Goal: Task Accomplishment & Management: Use online tool/utility

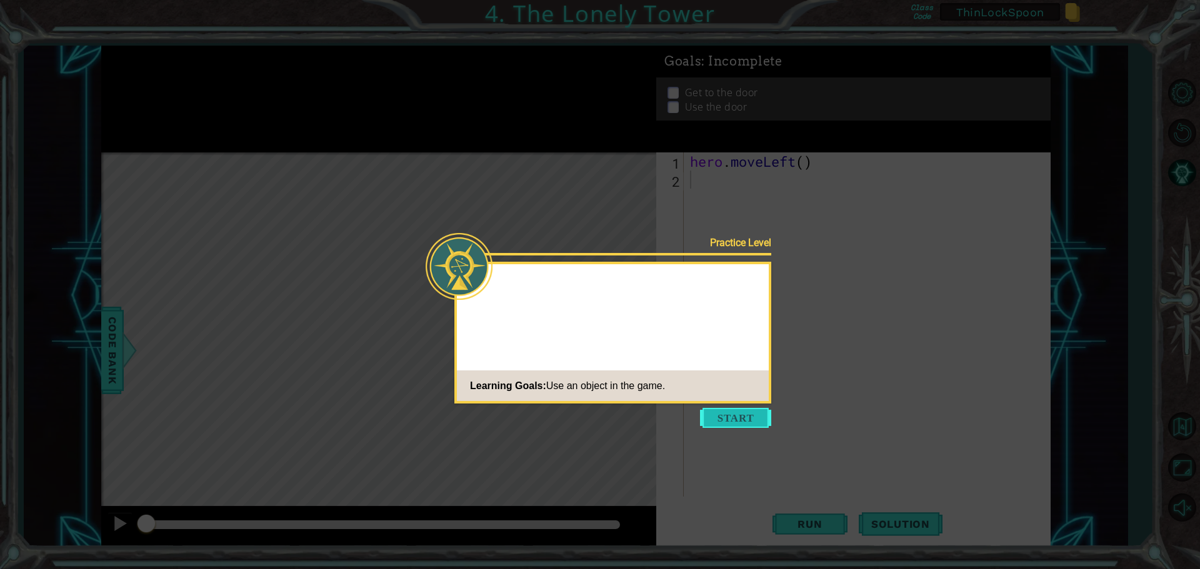
click at [753, 414] on button "Start" at bounding box center [735, 418] width 71 height 20
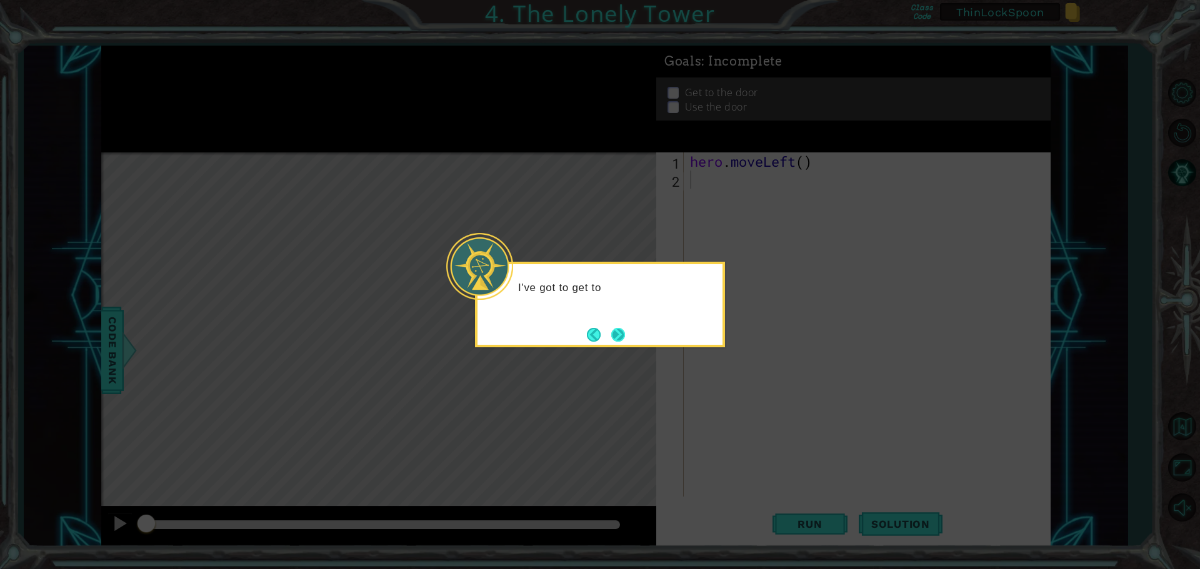
click at [621, 334] on button "Next" at bounding box center [618, 335] width 22 height 22
click at [621, 335] on button "Next" at bounding box center [618, 334] width 19 height 19
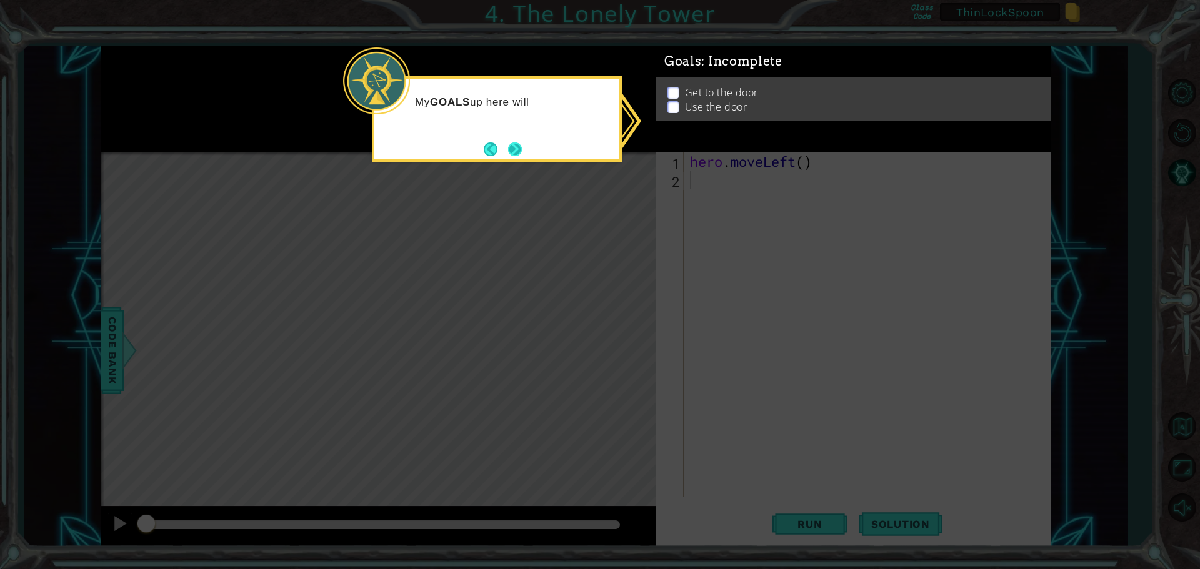
click at [512, 155] on button "Next" at bounding box center [514, 148] width 19 height 19
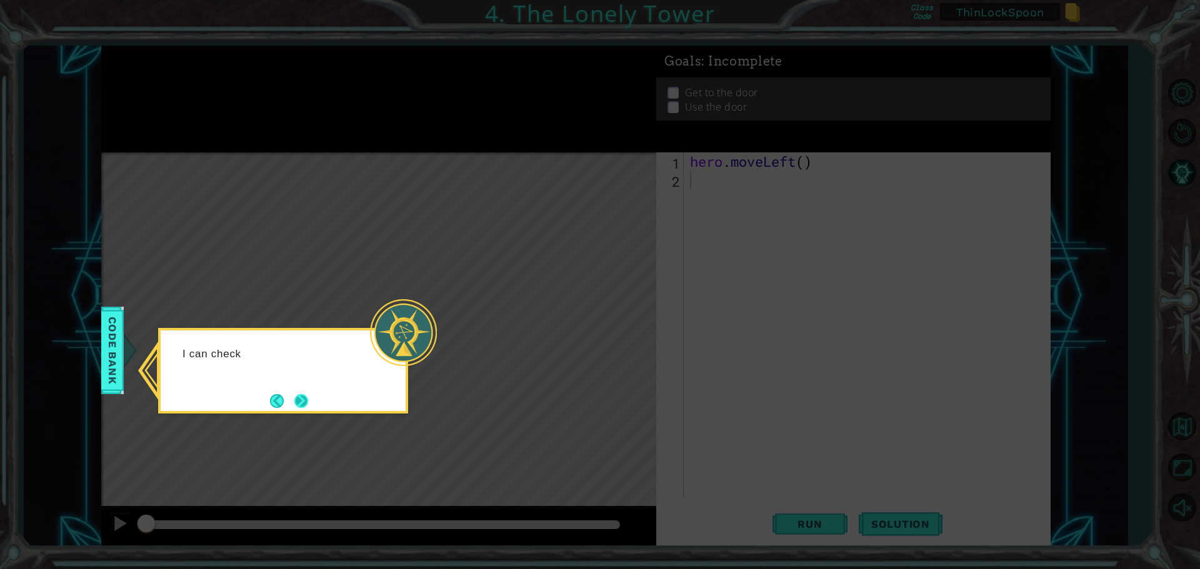
click at [309, 401] on button "Next" at bounding box center [301, 401] width 16 height 16
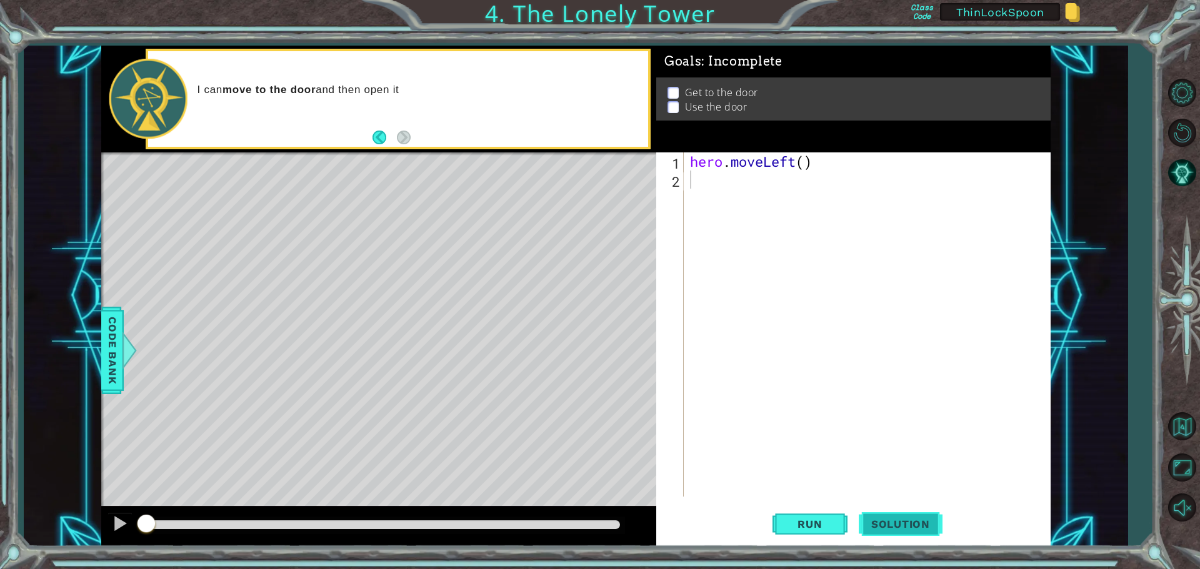
click at [929, 527] on span "Solution" at bounding box center [900, 524] width 84 height 12
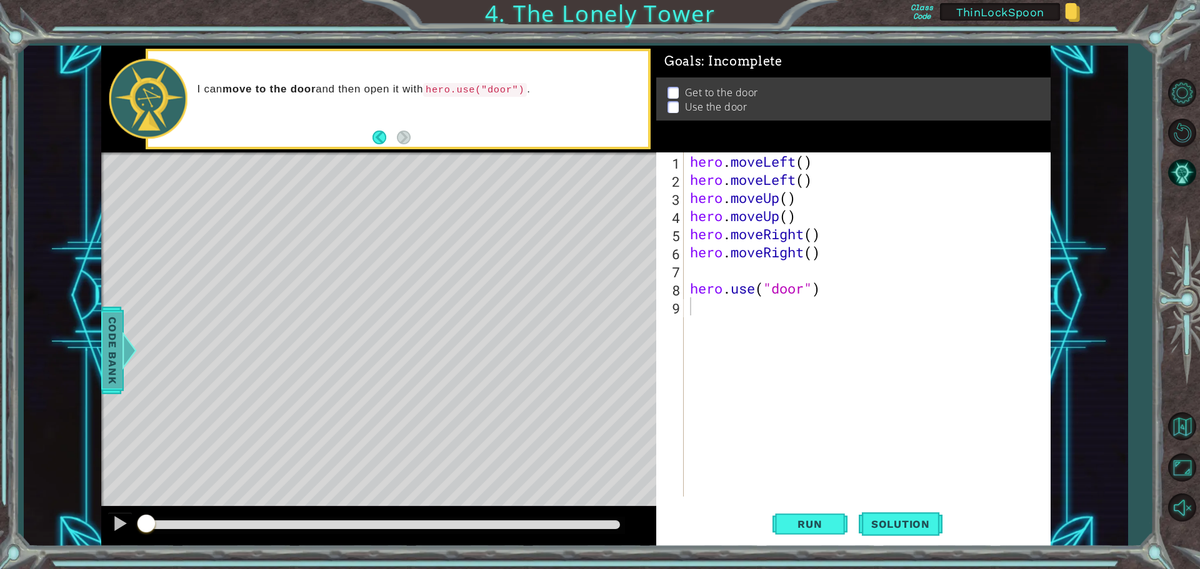
click at [116, 350] on span "Code Bank" at bounding box center [112, 350] width 20 height 76
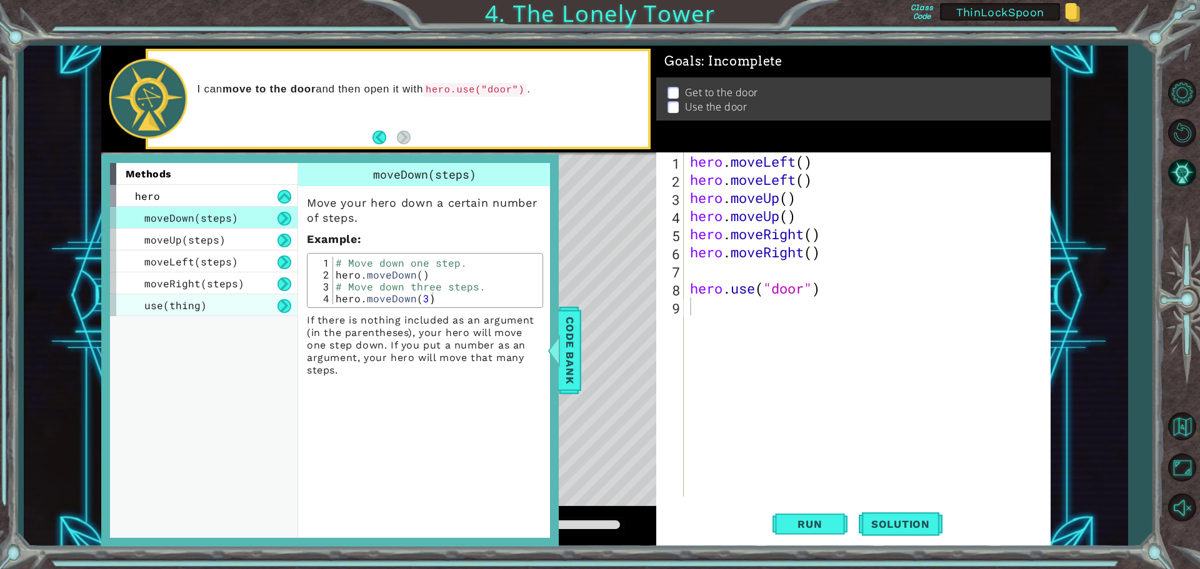
click at [177, 308] on span "use(thing)" at bounding box center [175, 305] width 62 height 13
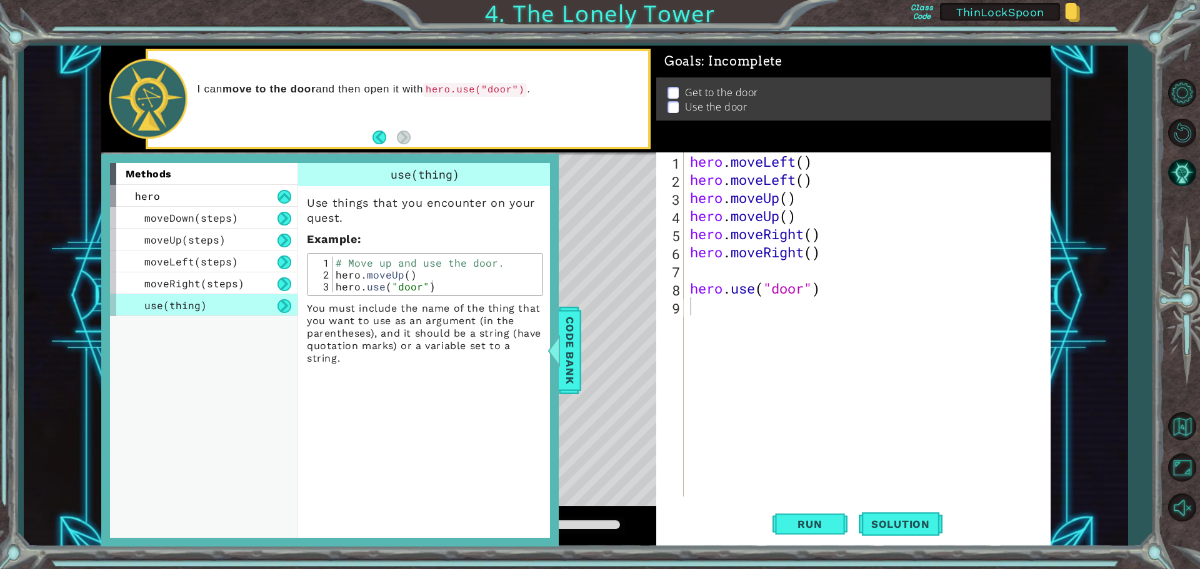
click at [584, 349] on div "Level Map" at bounding box center [389, 336] width 577 height 368
click at [572, 354] on span "Code Bank" at bounding box center [570, 350] width 20 height 76
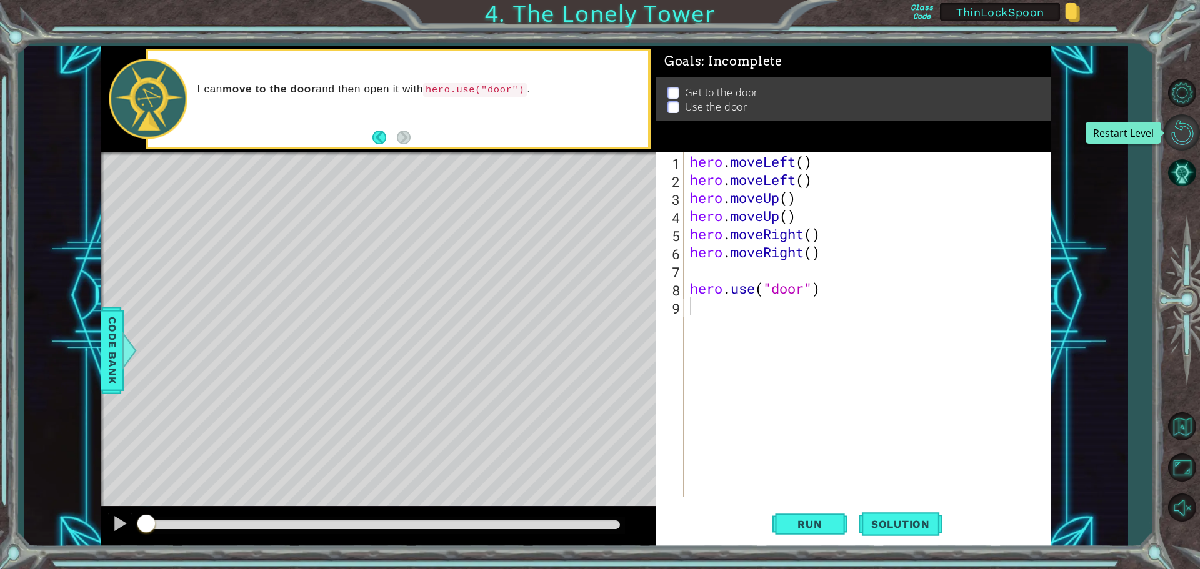
click at [1193, 129] on button "Restart Level" at bounding box center [1181, 132] width 36 height 36
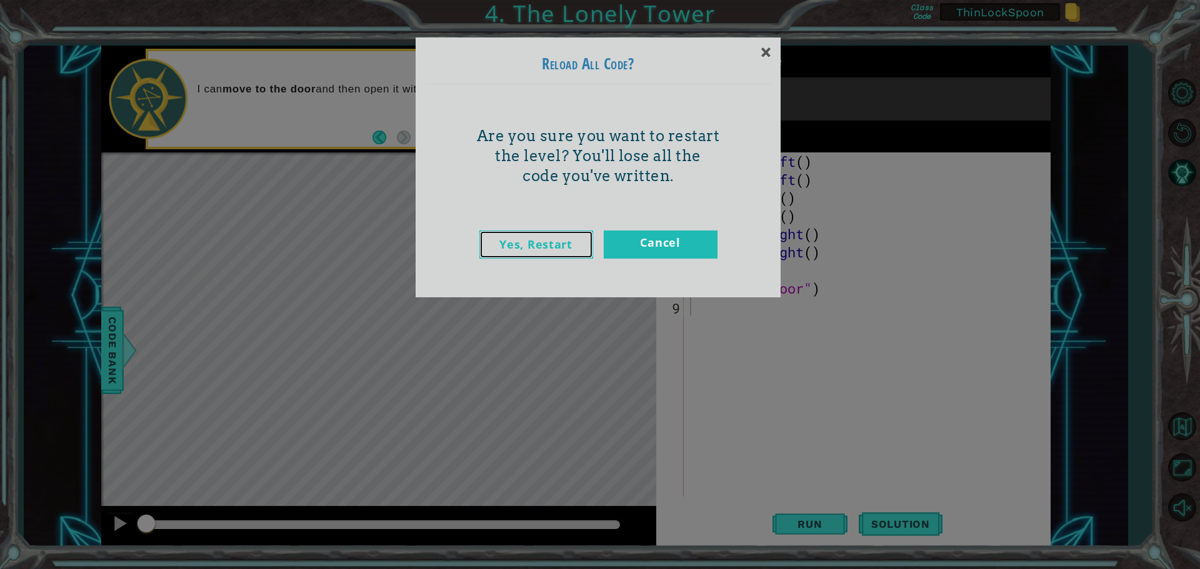
click at [549, 247] on link "Yes, Restart" at bounding box center [536, 245] width 114 height 28
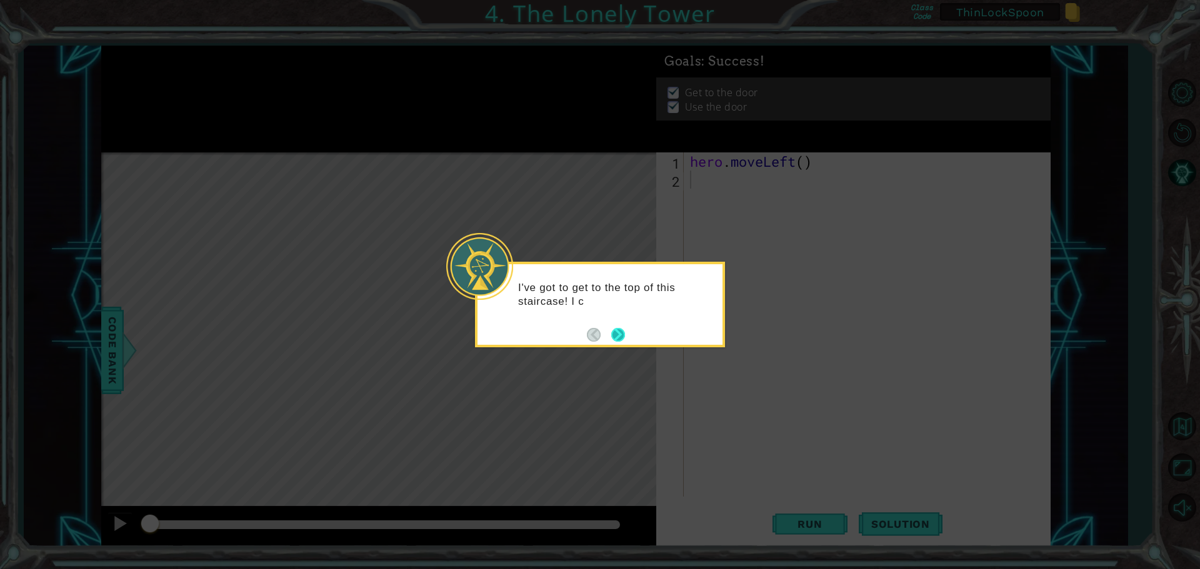
click at [615, 335] on button "Next" at bounding box center [618, 335] width 14 height 14
click at [615, 335] on button "Next" at bounding box center [618, 335] width 22 height 22
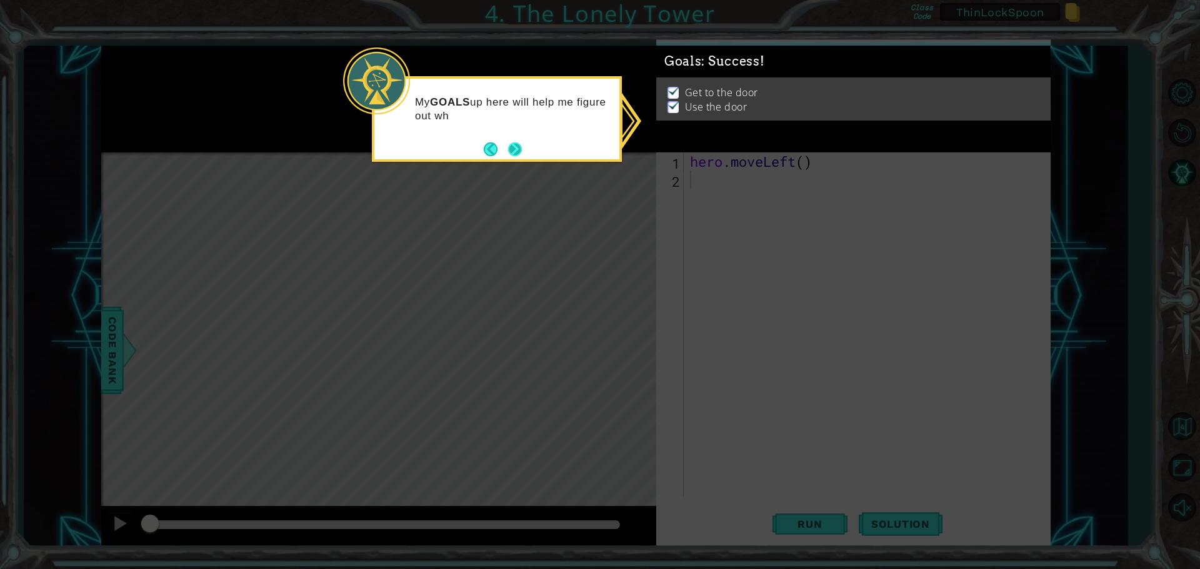
click at [522, 145] on button "Next" at bounding box center [515, 149] width 14 height 14
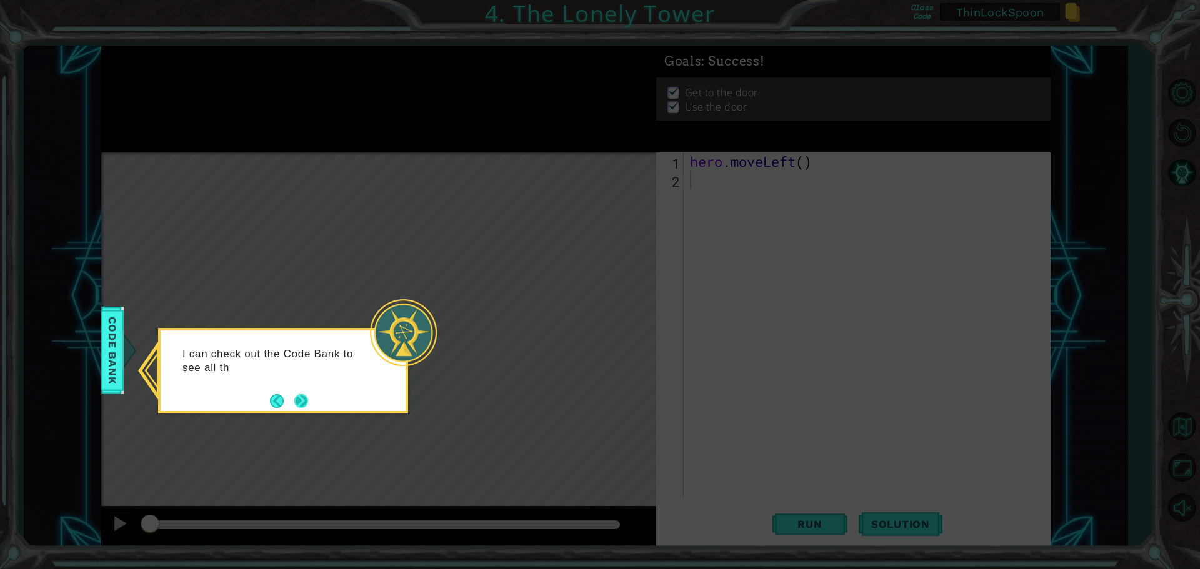
click at [310, 397] on div "I can check out the Code Bank to see all th" at bounding box center [283, 364] width 245 height 68
click at [309, 397] on div "I can check out the Code Bank to see all the actions I can do." at bounding box center [283, 366] width 245 height 63
click at [305, 401] on button "Next" at bounding box center [301, 401] width 14 height 14
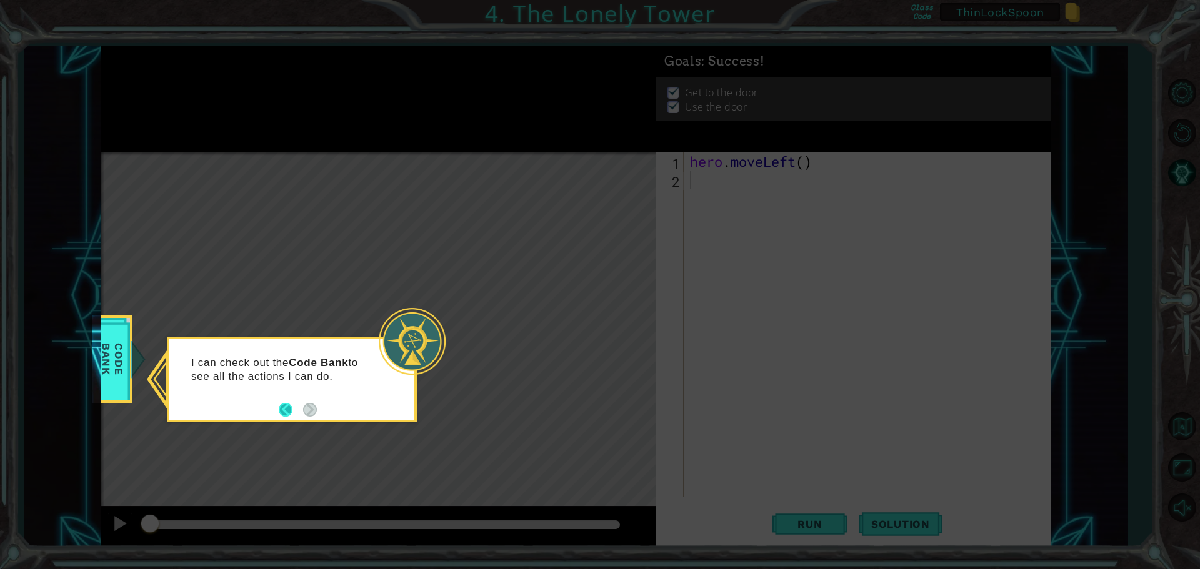
click at [291, 405] on button "Back" at bounding box center [291, 410] width 24 height 14
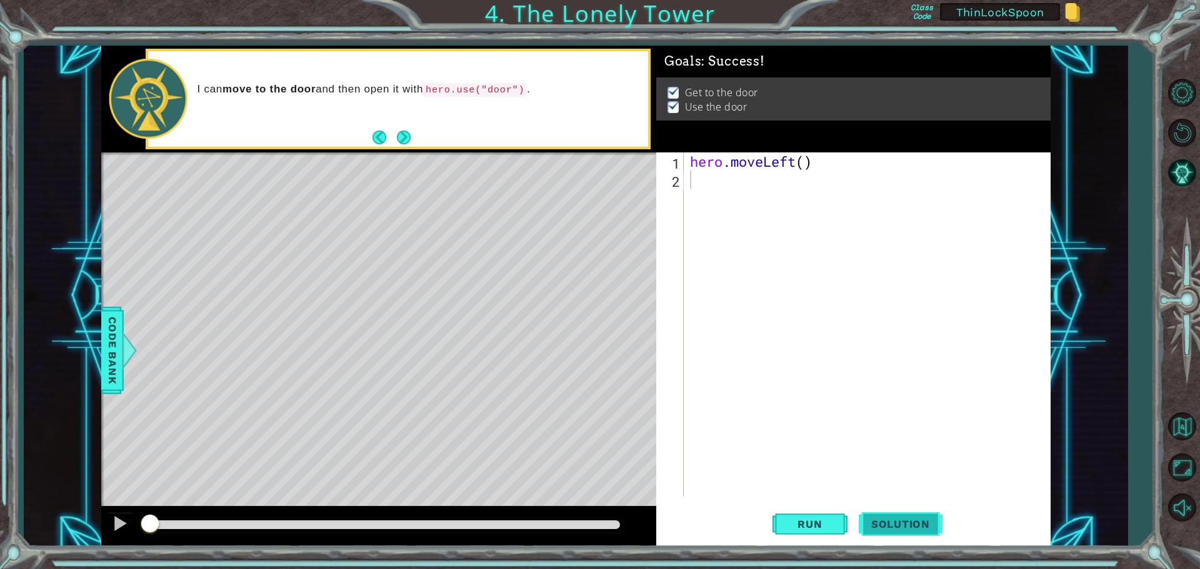
click at [919, 529] on span "Solution" at bounding box center [900, 524] width 84 height 12
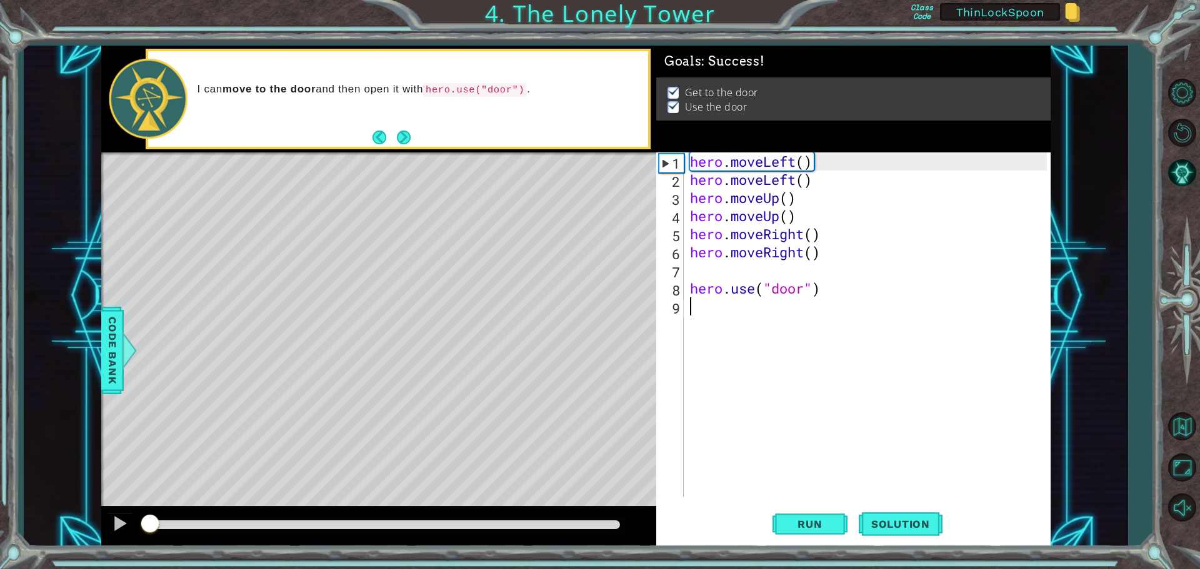
click at [908, 392] on div "hero . moveLeft ( ) hero . moveLeft ( ) hero . moveUp ( ) hero . moveUp ( ) her…" at bounding box center [869, 342] width 365 height 380
